Goal: Check status: Verify the current state of an ongoing process or item

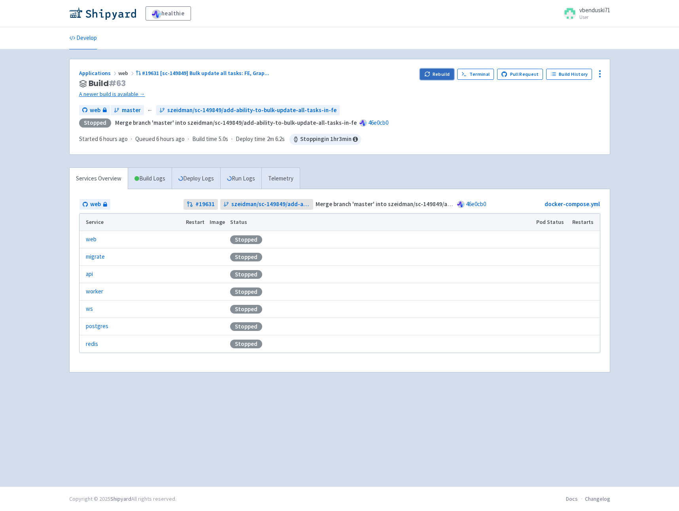
click at [432, 71] on button "Rebuild" at bounding box center [437, 74] width 34 height 11
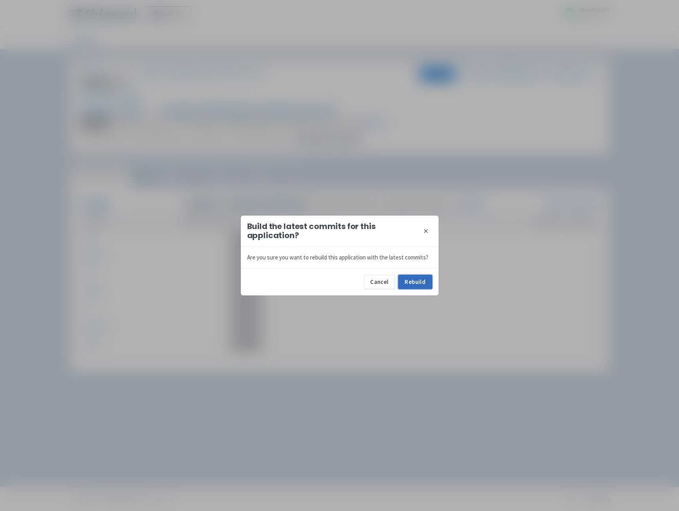
click at [417, 281] on button "Rebuild" at bounding box center [415, 282] width 34 height 14
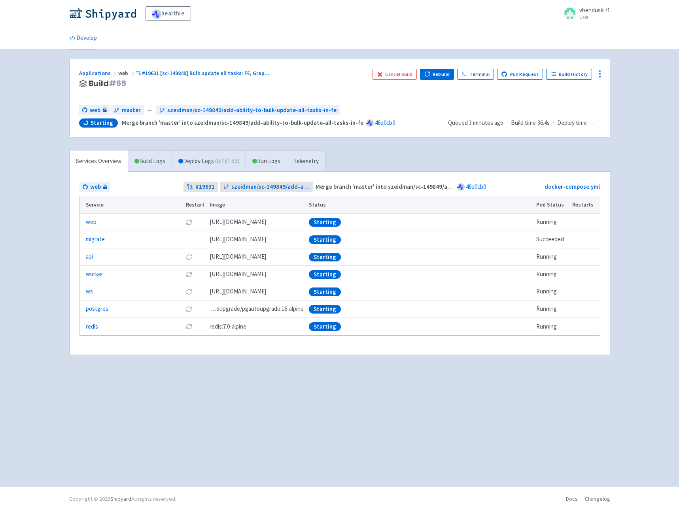
click at [442, 154] on div "Services Overview Build Logs Deploy Logs ( 0 / 7 ) (1:56) Run Logs Telemetry we…" at bounding box center [339, 257] width 550 height 215
click at [453, 154] on div "Services Overview Build Logs Deploy Logs ( 0 / 7 ) (2:07) Run Logs Telemetry we…" at bounding box center [339, 257] width 550 height 215
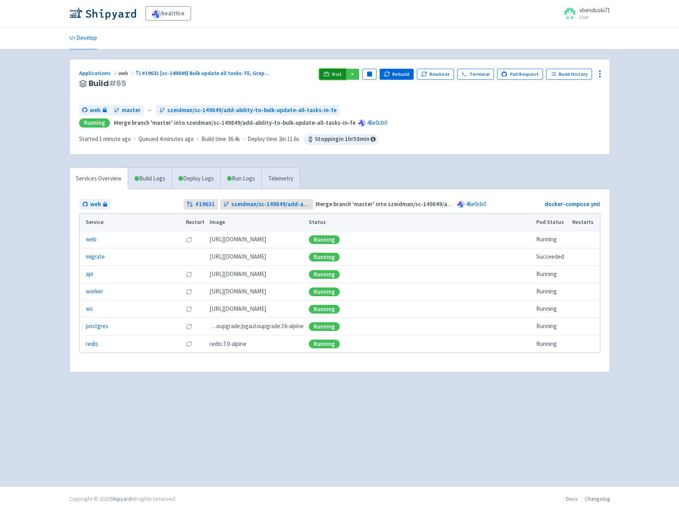
click at [329, 72] on icon at bounding box center [326, 74] width 6 height 6
